Goal: Task Accomplishment & Management: Manage account settings

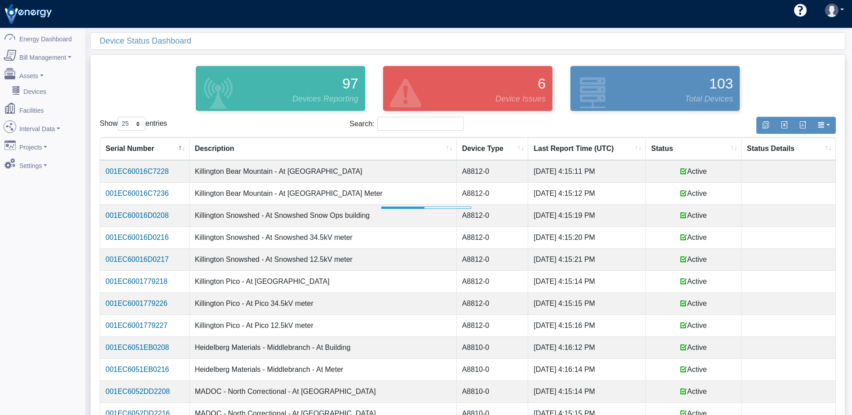
select select "25"
click at [653, 151] on th "Status" at bounding box center [694, 148] width 96 height 23
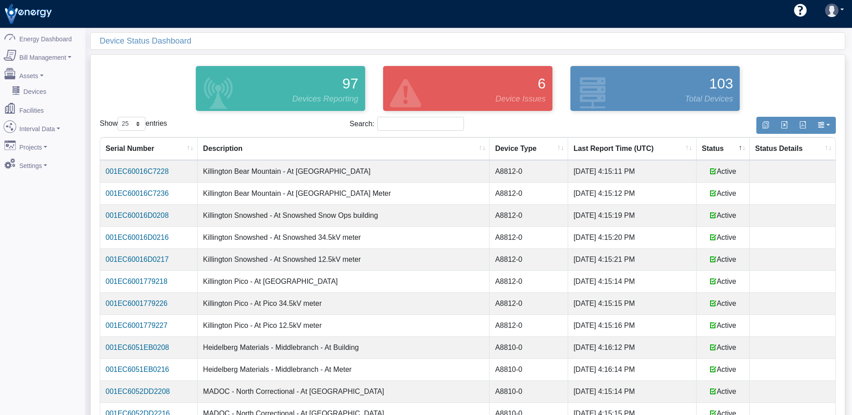
click at [655, 150] on th "Last Report Time (UTC)" at bounding box center [632, 148] width 128 height 23
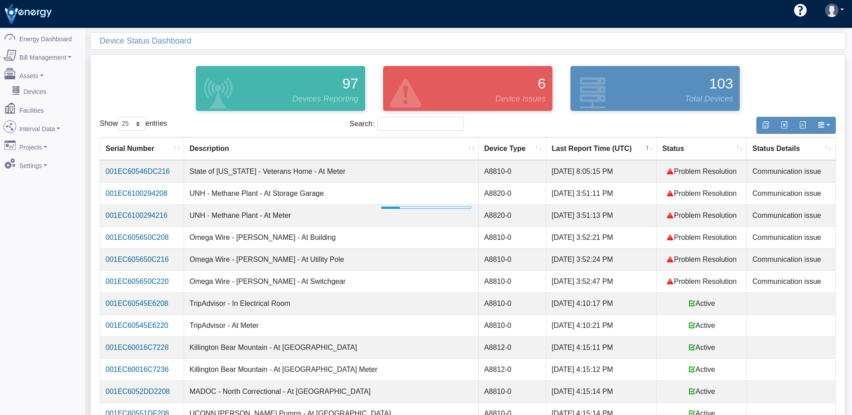
select select "25"
